Goal: Task Accomplishment & Management: Manage account settings

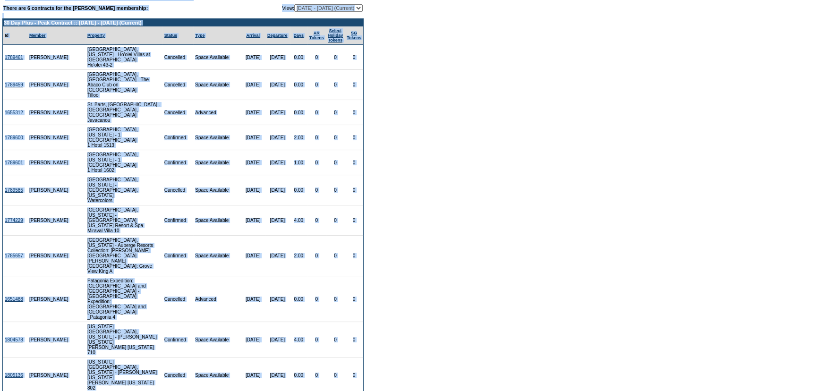
scroll to position [62, 0]
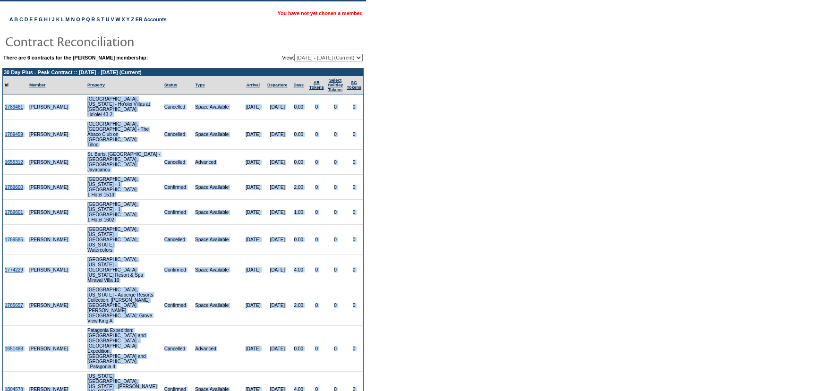
drag, startPoint x: 361, startPoint y: 283, endPoint x: 5, endPoint y: 113, distance: 395.0
click at [5, 113] on tbody "30 Day Plus - Peak Contract :: 6/1/25 - 5/31/26 (Current) Id Member Property St…" at bounding box center [183, 327] width 360 height 516
copy tbody "1789461 Heather Twomey Maui, Hawaii - Ho'olei Villas at Grand Wailea Ho'olei 43…"
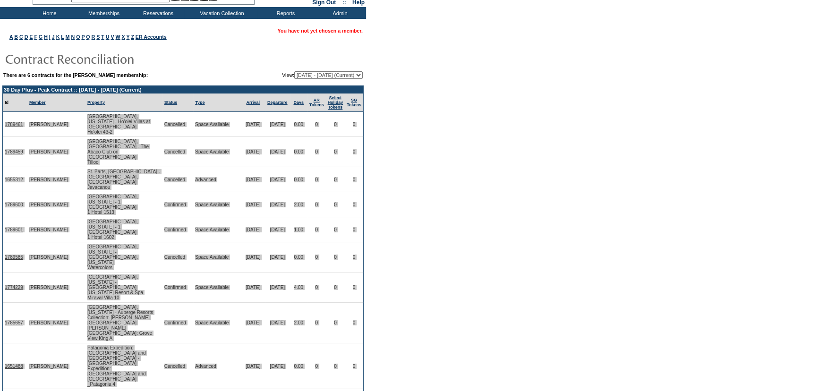
scroll to position [0, 0]
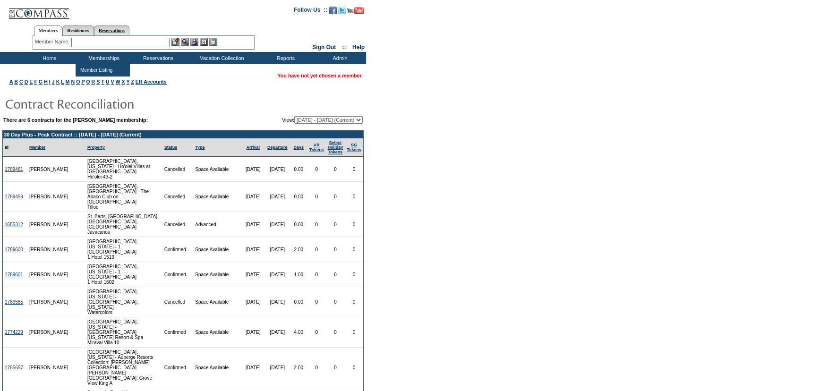
drag, startPoint x: 129, startPoint y: 43, endPoint x: 118, endPoint y: 34, distance: 14.2
click at [129, 43] on input "text" at bounding box center [120, 42] width 98 height 9
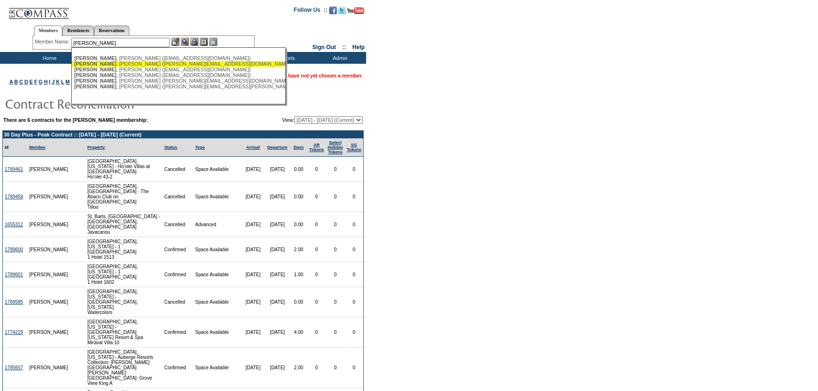
click at [122, 63] on div "Twomey , Heather (heathertwomey@me.com)" at bounding box center [178, 64] width 208 height 6
type input "Twomey, Heather (heathertwomey@me.com)"
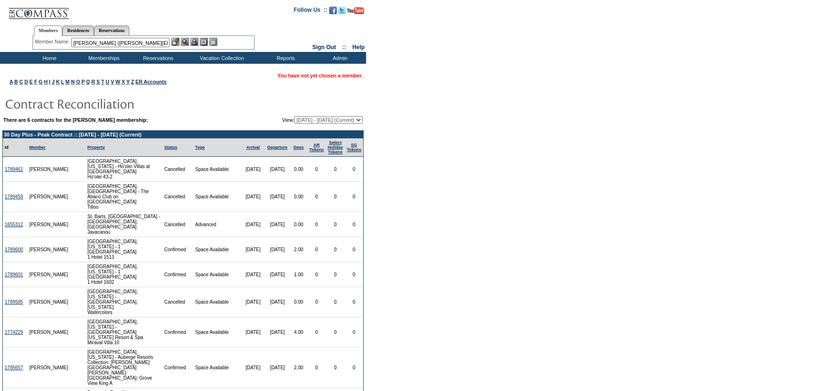
scroll to position [224, 0]
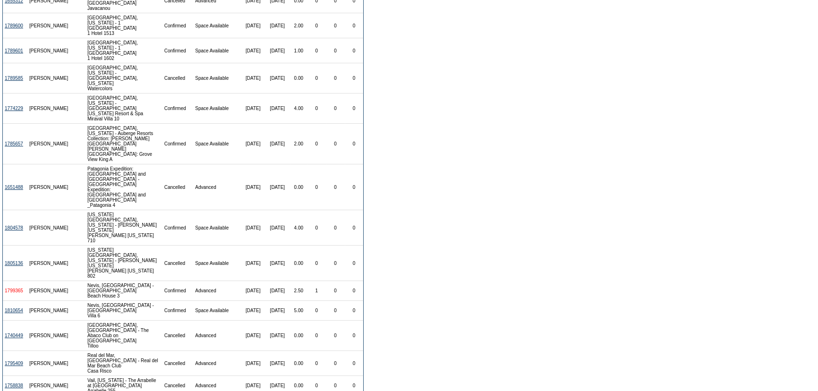
click at [15, 288] on link "1799365" at bounding box center [14, 290] width 18 height 5
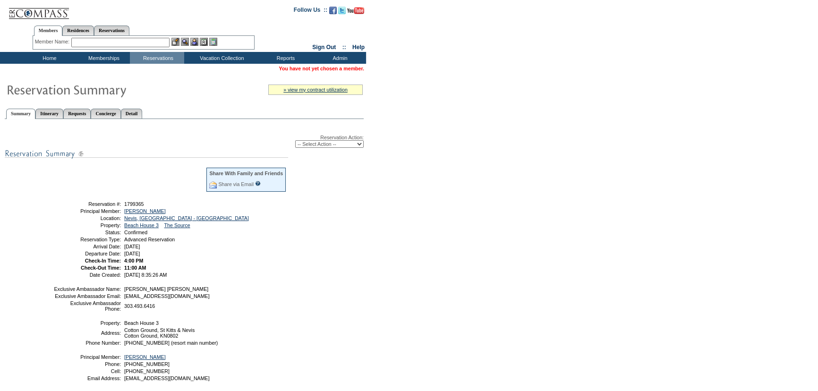
click at [320, 142] on select "-- Select Action -- Modify Reservation Dates Modify Reservation Cost Modify Occ…" at bounding box center [329, 144] width 69 height 8
select select "ChangeOccupancy"
click at [295, 140] on select "-- Select Action -- Modify Reservation Dates Modify Reservation Cost Modify Occ…" at bounding box center [329, 144] width 69 height 8
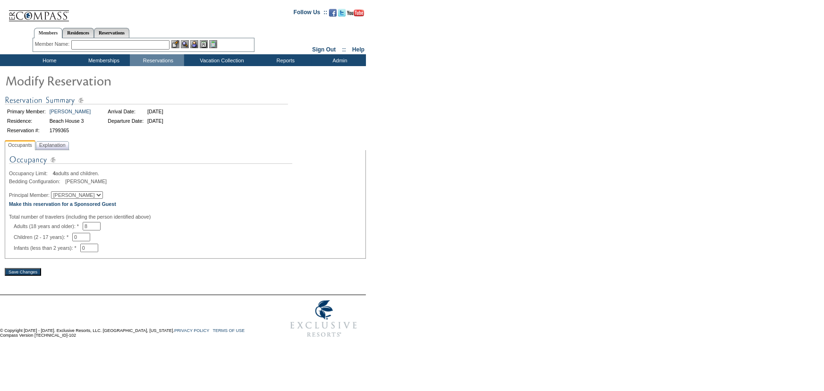
drag, startPoint x: 104, startPoint y: 230, endPoint x: 21, endPoint y: 224, distance: 82.9
click at [21, 224] on div "Adults (18 years and older): * 8 * *" at bounding box center [188, 226] width 348 height 9
type input "2"
drag, startPoint x: 59, startPoint y: 145, endPoint x: 64, endPoint y: 142, distance: 6.3
click at [61, 142] on span "Explanation" at bounding box center [52, 145] width 30 height 10
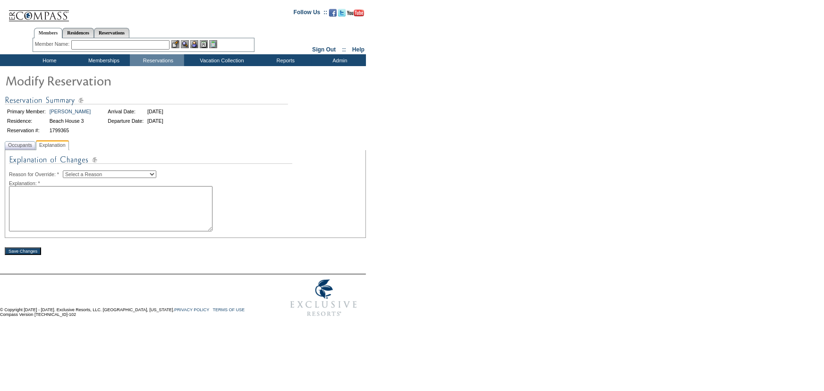
click at [101, 173] on select "Select a Reason Creating Continuous Stay Days Rebooked After Cancellation Editi…" at bounding box center [110, 175] width 94 height 8
select select "1045"
click at [70, 171] on select "Select a Reason Creating Continuous Stay Days Rebooked After Cancellation Editi…" at bounding box center [110, 175] width 94 height 8
click at [109, 208] on textarea at bounding box center [111, 208] width 204 height 45
type textarea "lbs"
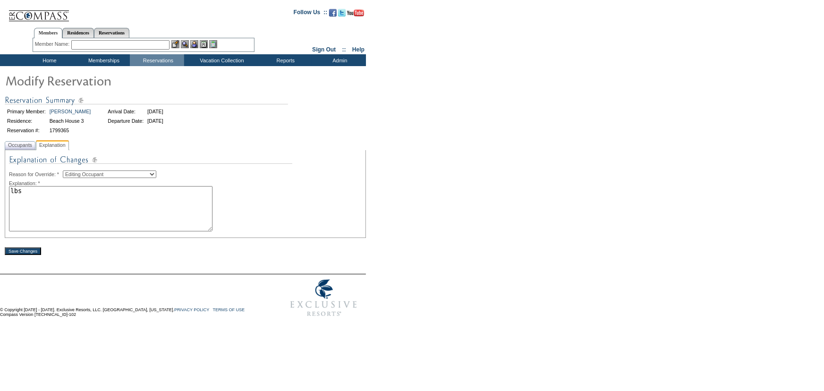
click at [18, 250] on input "Save Changes" at bounding box center [23, 252] width 36 height 8
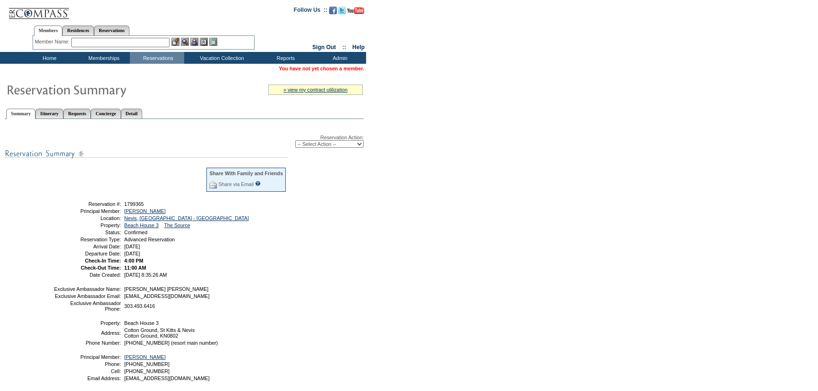
click at [344, 144] on select "-- Select Action -- Modify Reservation Dates Modify Reservation Cost Modify Occ…" at bounding box center [329, 144] width 69 height 8
select select "ChangeDates"
click at [295, 140] on select "-- Select Action -- Modify Reservation Dates Modify Reservation Cost Modify Occ…" at bounding box center [329, 144] width 69 height 8
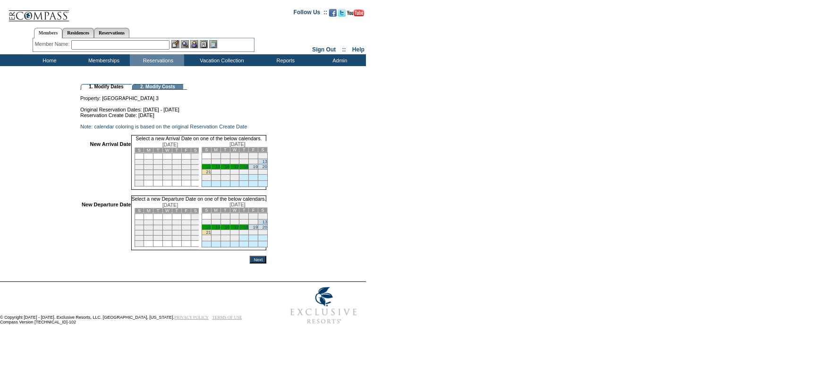
click at [267, 164] on link "13" at bounding box center [265, 161] width 5 height 5
click at [258, 231] on link "19" at bounding box center [255, 228] width 5 height 5
click at [266, 266] on input "Next" at bounding box center [258, 262] width 17 height 8
